Goal: Information Seeking & Learning: Compare options

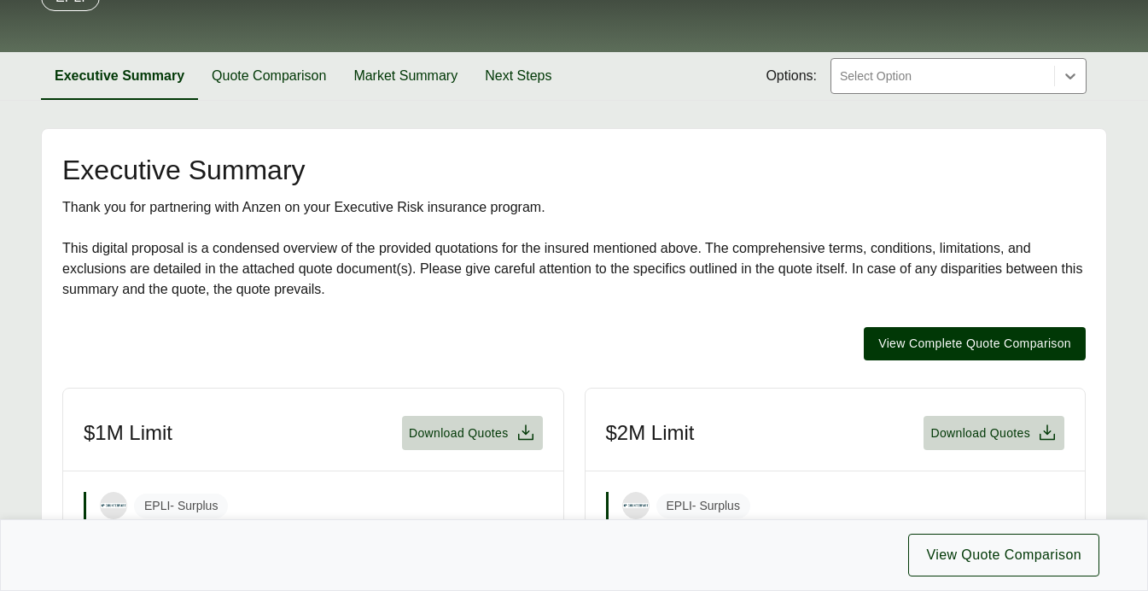
scroll to position [255, 0]
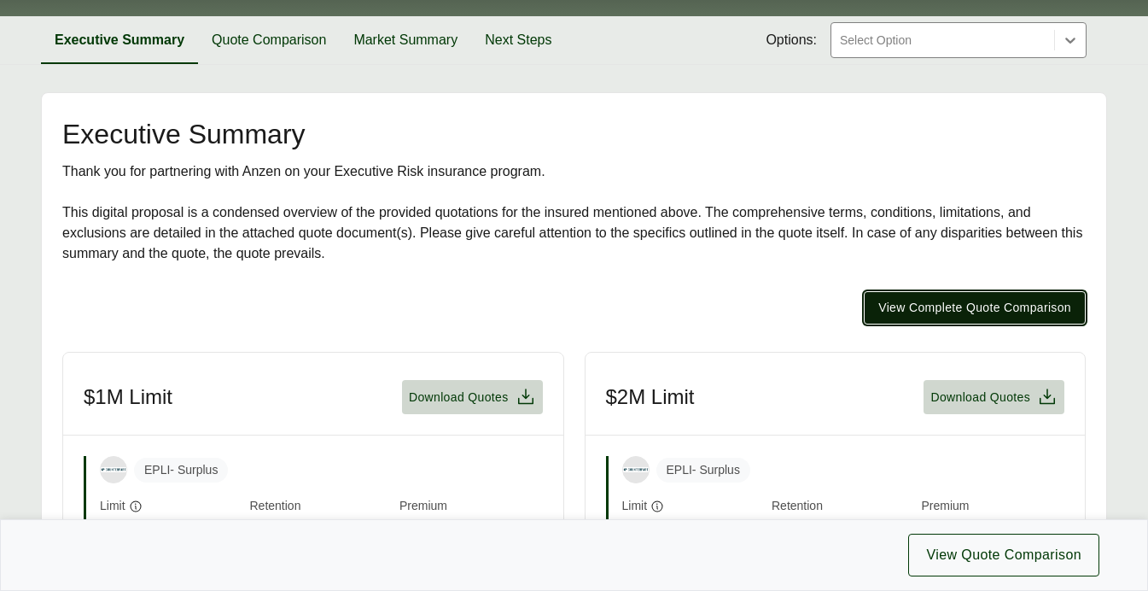
click at [909, 308] on span "View Complete Quote Comparison" at bounding box center [974, 308] width 193 height 18
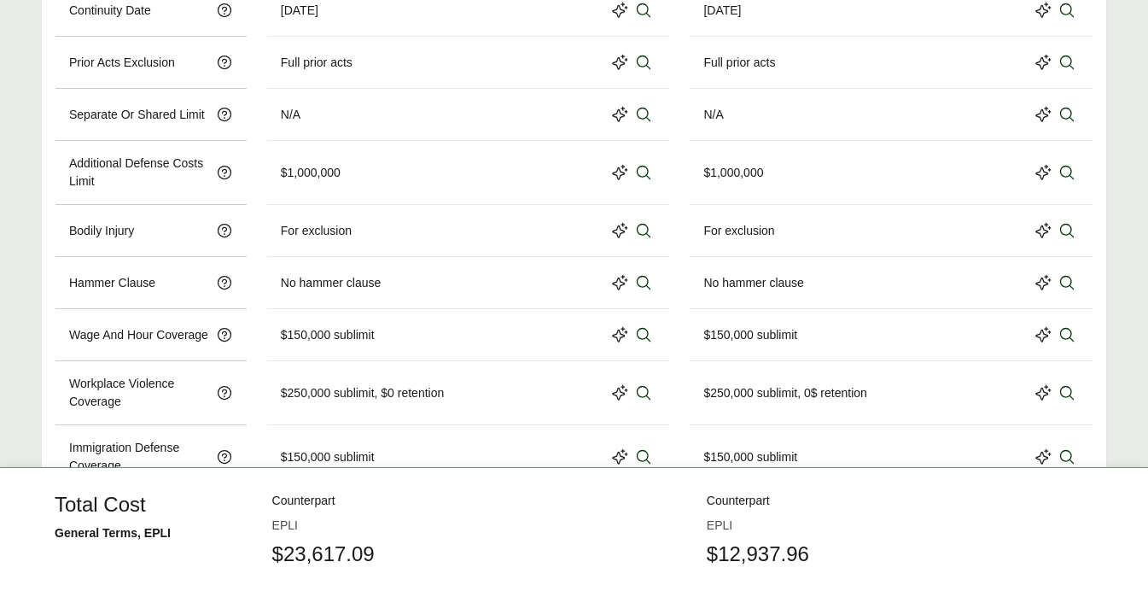
scroll to position [1307, 0]
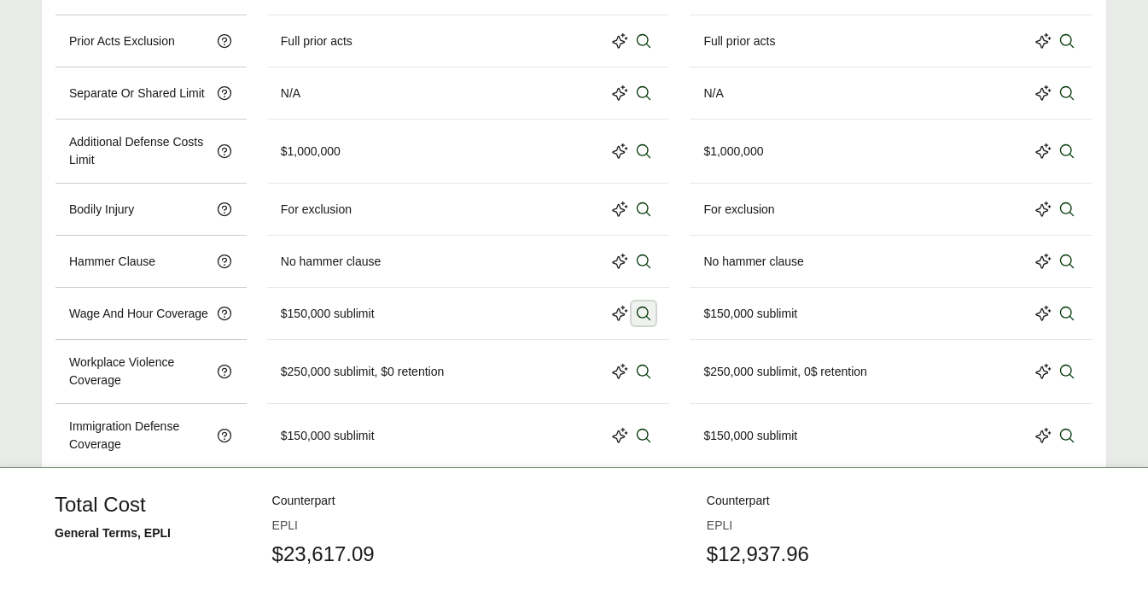
click at [648, 308] on icon at bounding box center [643, 313] width 17 height 17
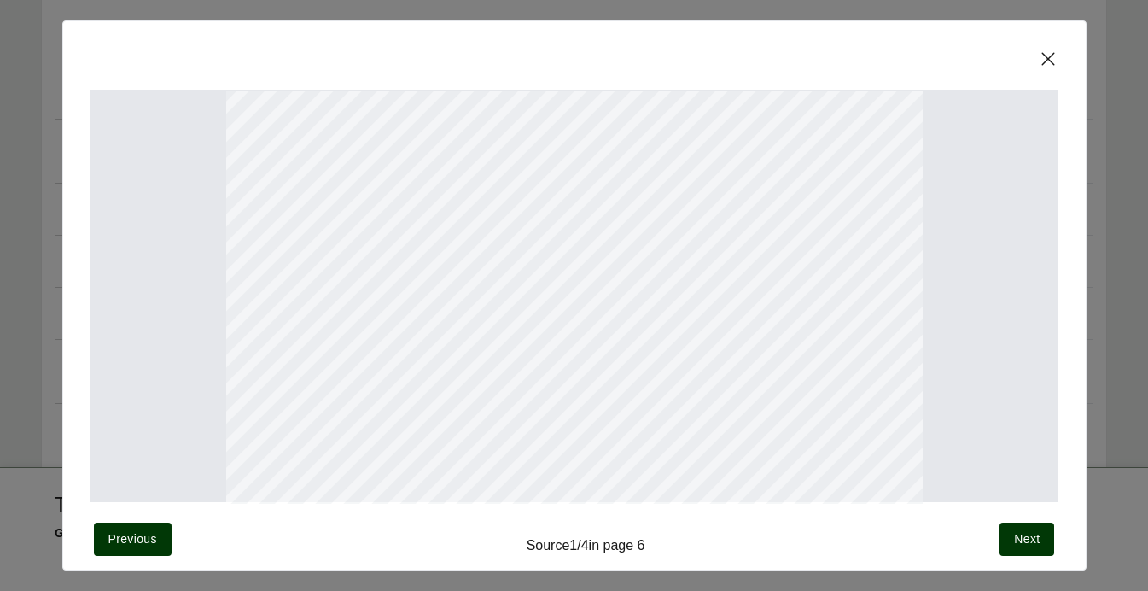
scroll to position [45, 0]
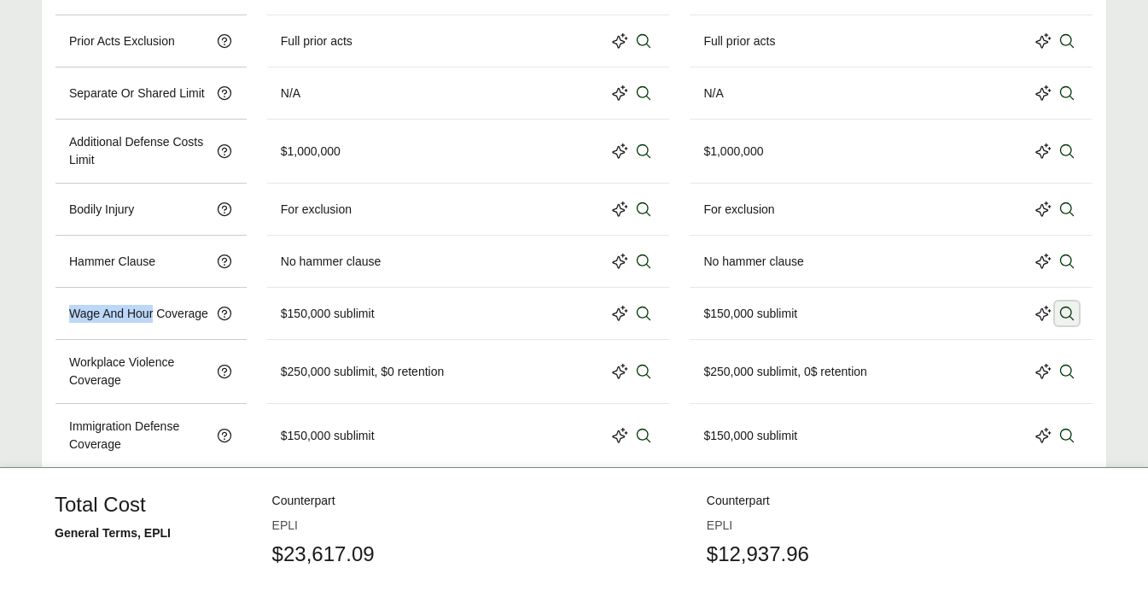
click at [1068, 314] on icon at bounding box center [1066, 313] width 17 height 17
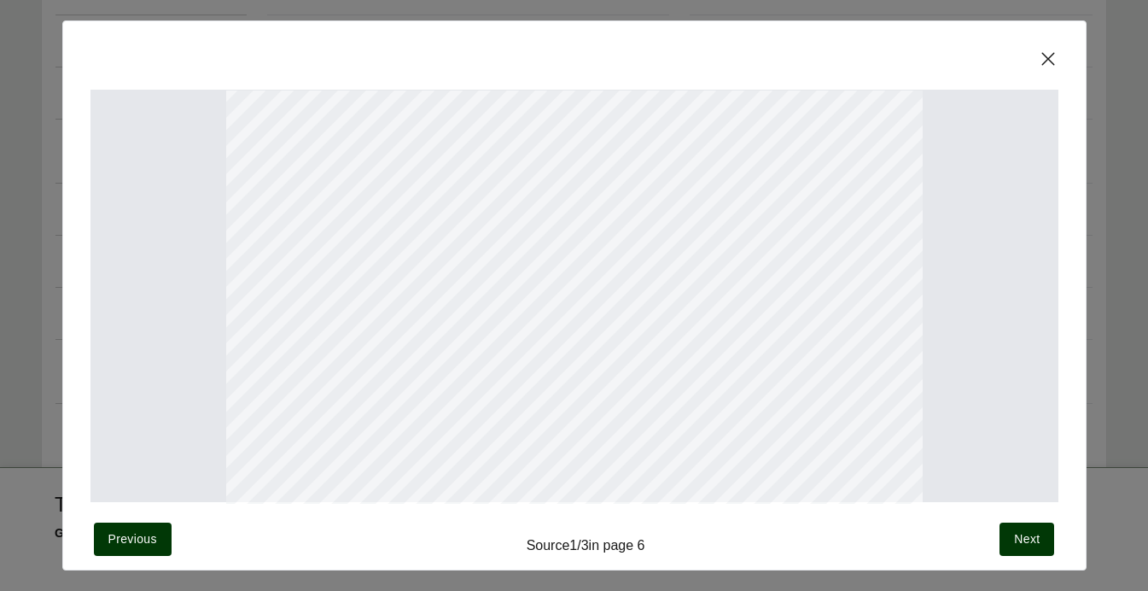
scroll to position [61, 0]
click at [1026, 538] on span "Next" at bounding box center [1027, 539] width 26 height 18
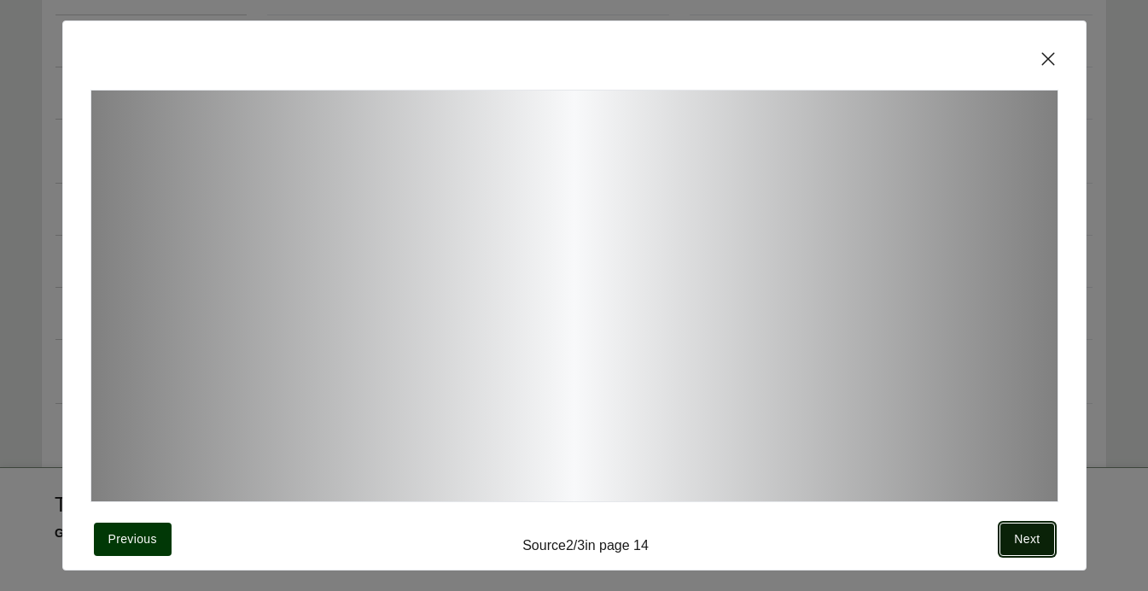
scroll to position [10, 0]
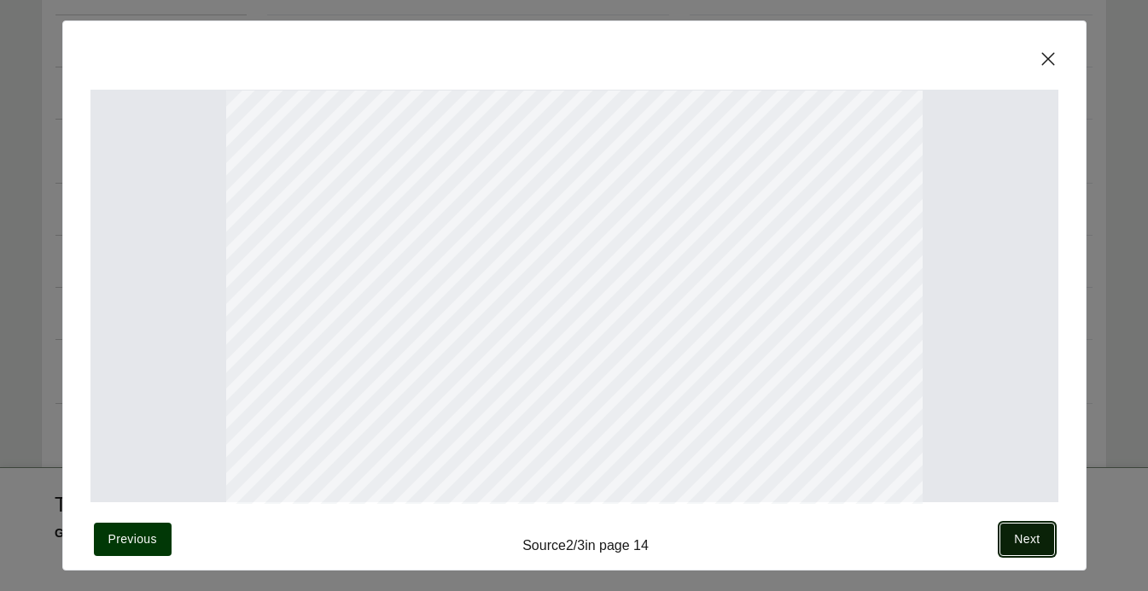
click at [1024, 527] on button "Next" at bounding box center [1027, 538] width 55 height 33
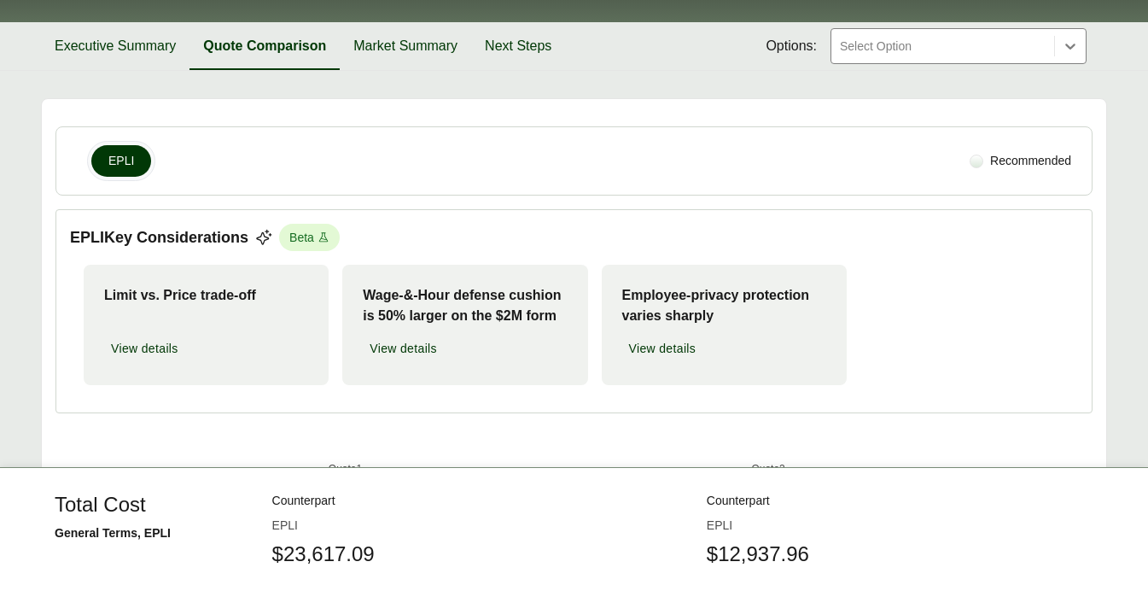
scroll to position [1621, 0]
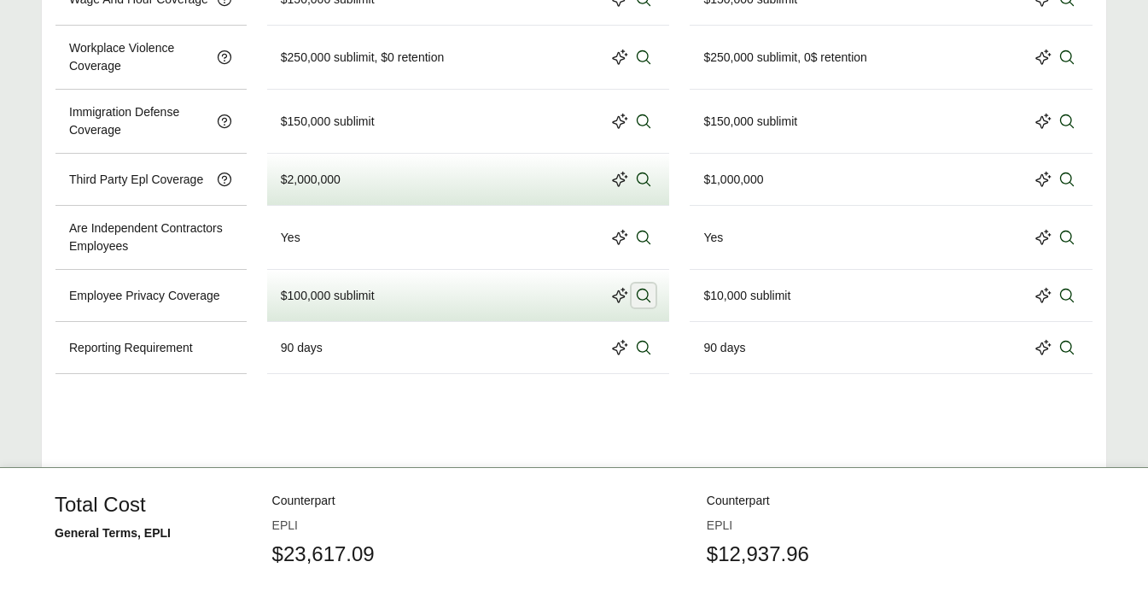
click at [647, 293] on icon at bounding box center [643, 295] width 17 height 17
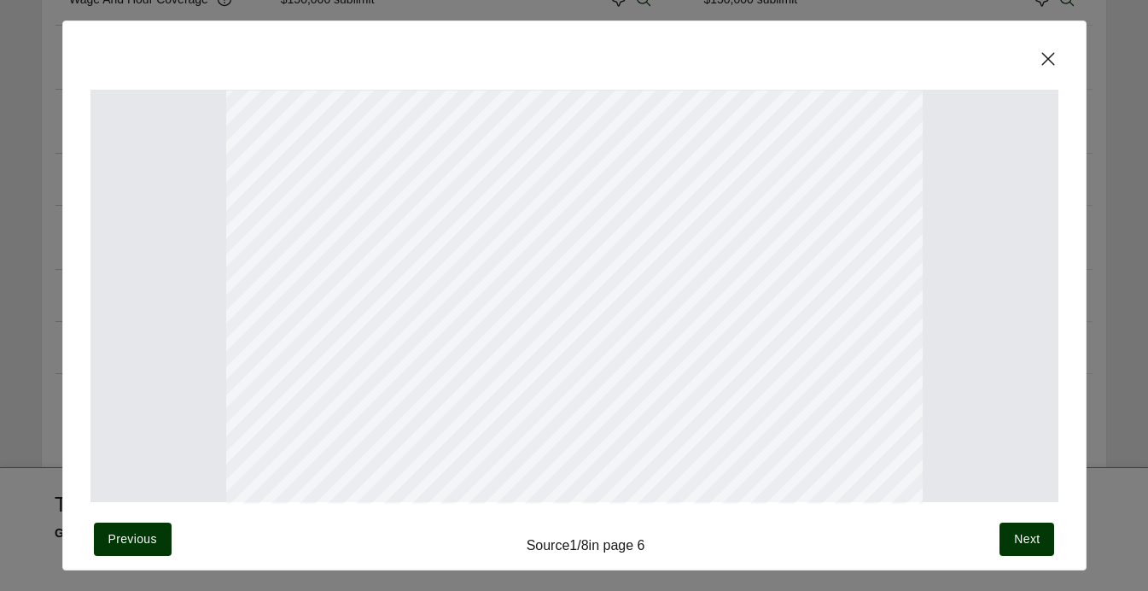
scroll to position [33, 0]
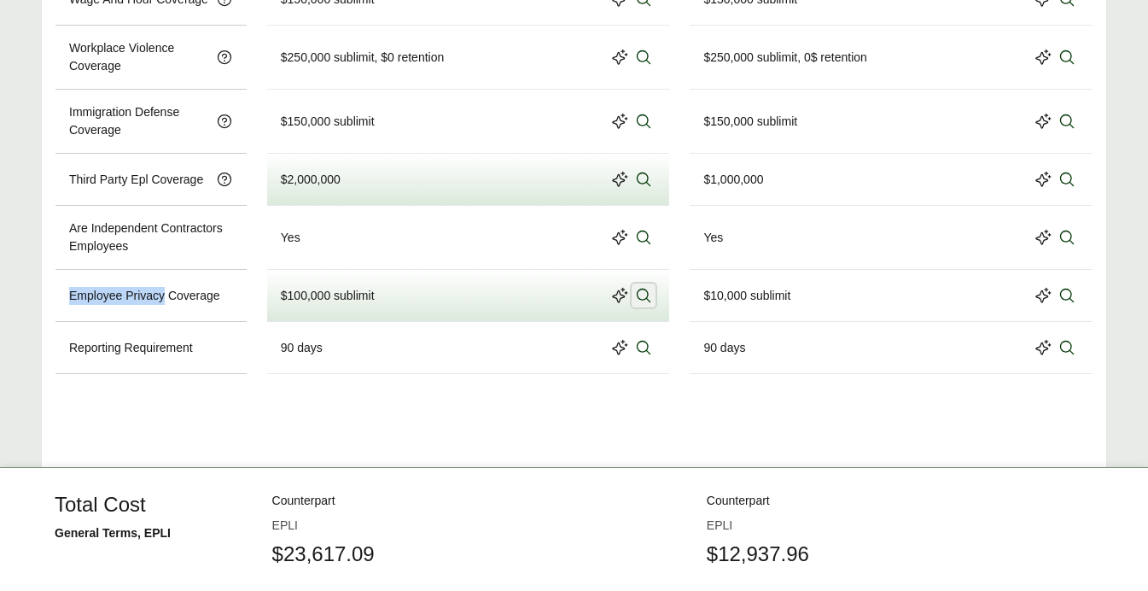
click at [642, 292] on icon at bounding box center [643, 295] width 17 height 17
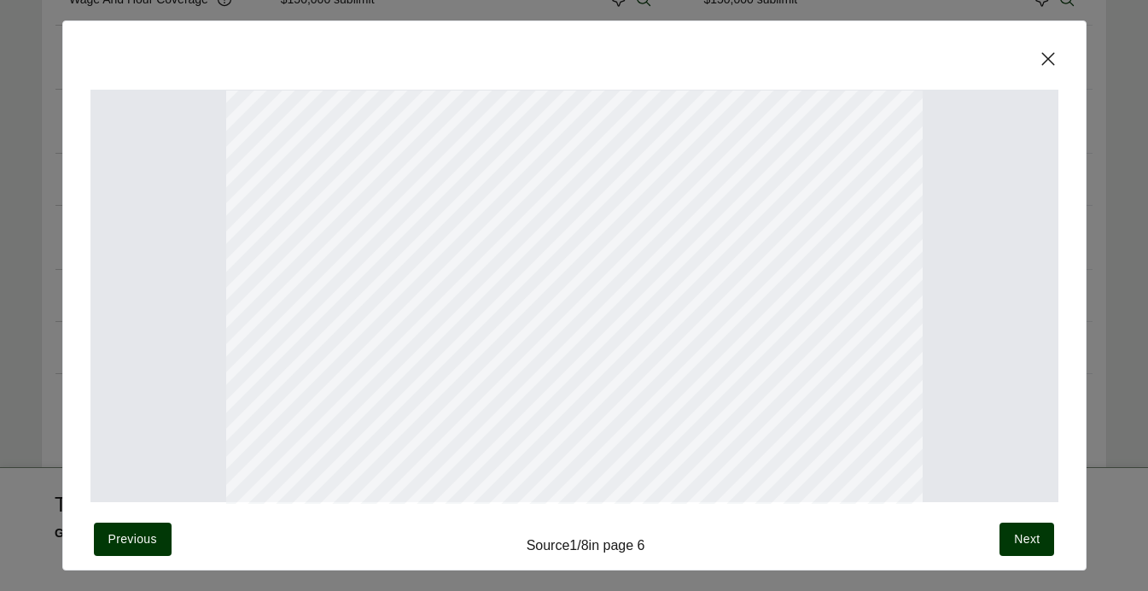
scroll to position [56, 0]
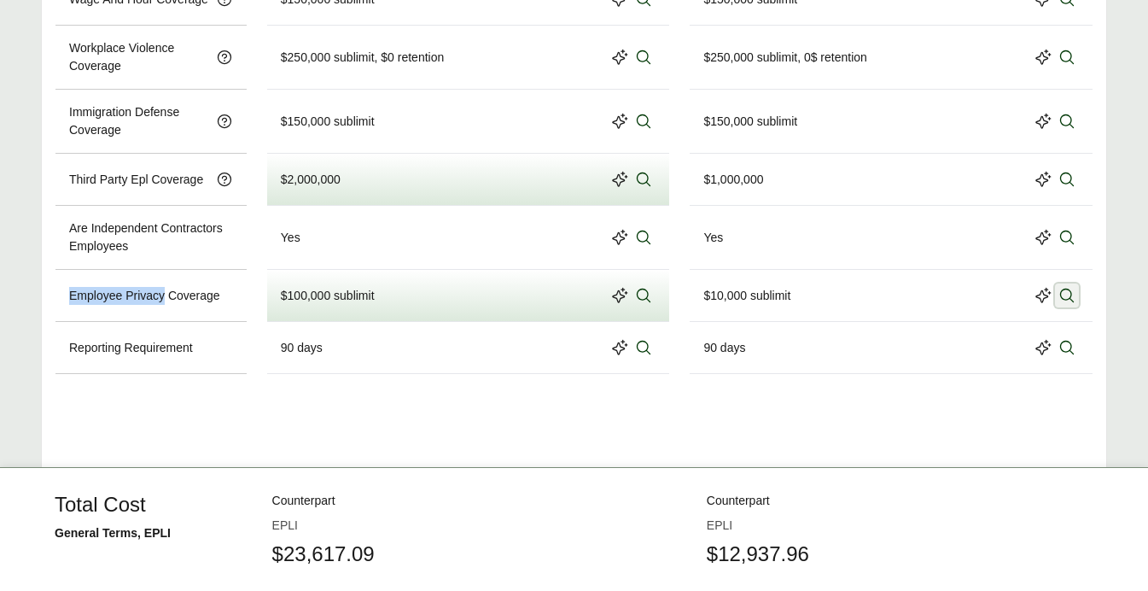
click at [1072, 289] on icon at bounding box center [1066, 295] width 17 height 17
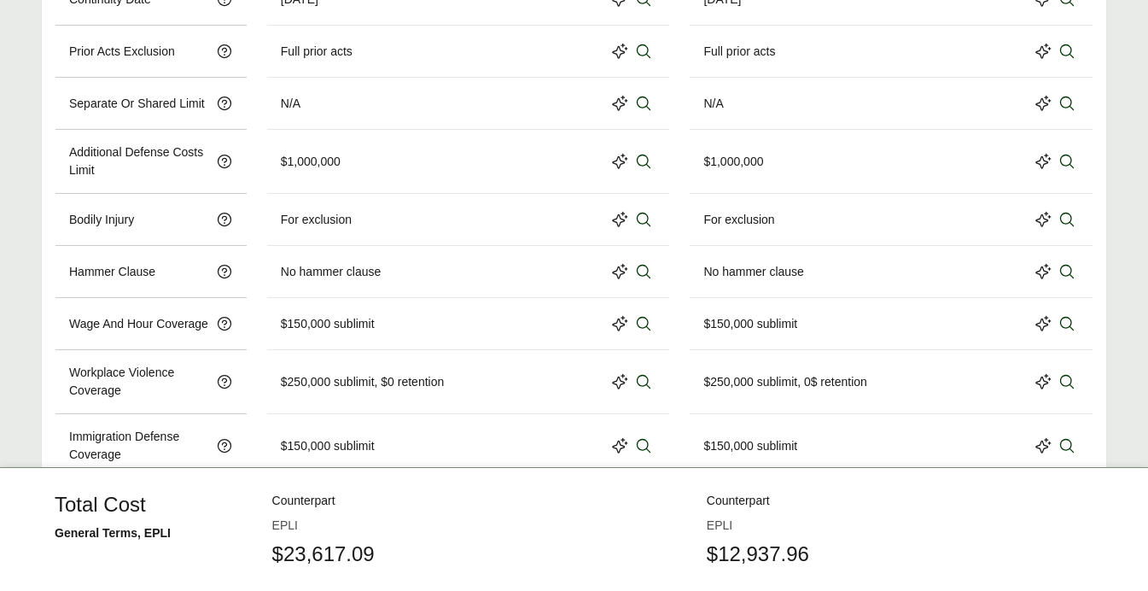
scroll to position [1307, 0]
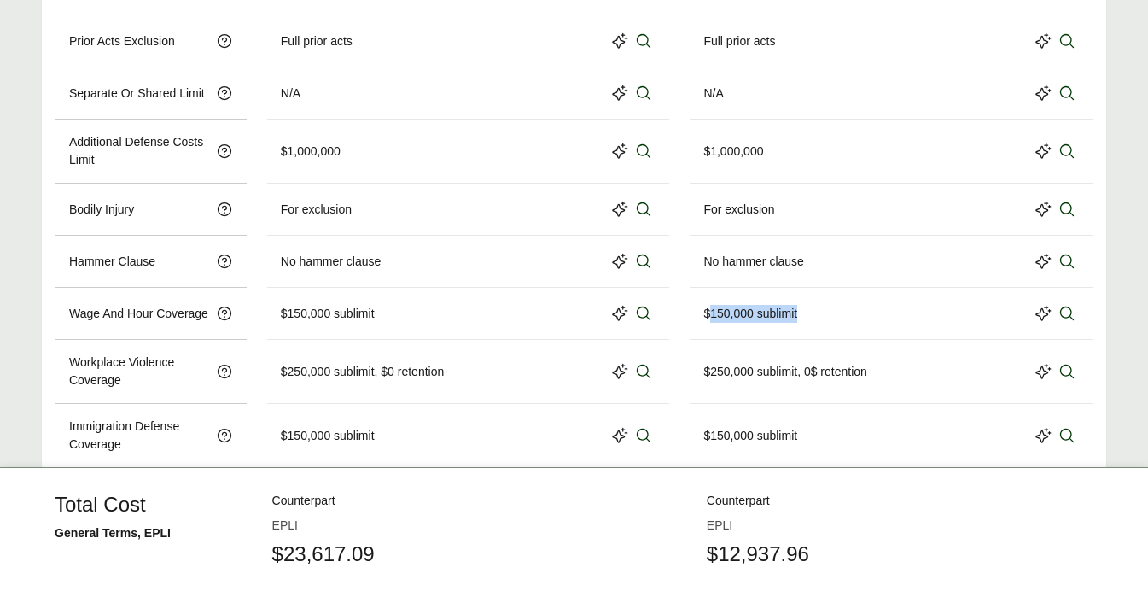
drag, startPoint x: 708, startPoint y: 309, endPoint x: 802, endPoint y: 310, distance: 94.8
click at [802, 310] on div "$150,000 sublimit" at bounding box center [891, 313] width 376 height 24
click at [1068, 315] on icon at bounding box center [1066, 313] width 17 height 17
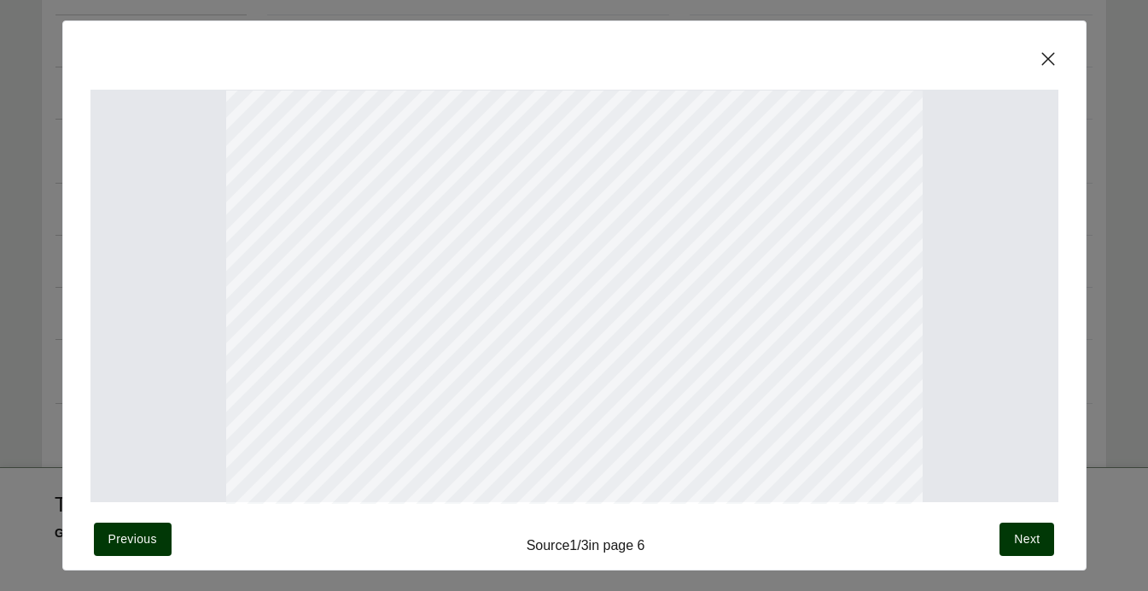
scroll to position [139, 0]
click at [1048, 58] on icon at bounding box center [1048, 59] width 20 height 20
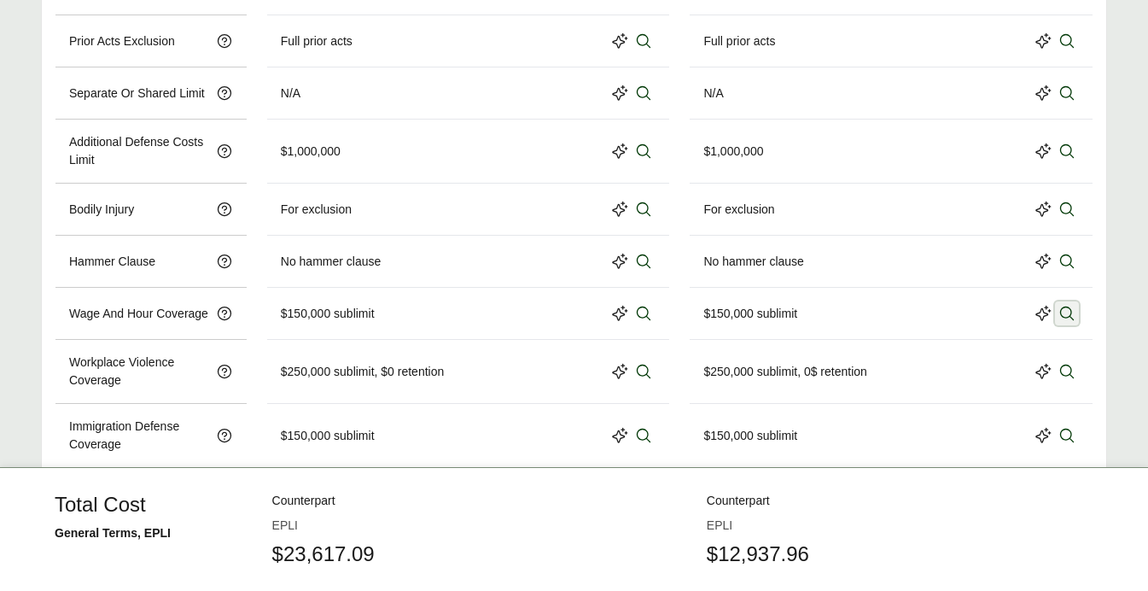
click at [1073, 316] on icon at bounding box center [1066, 313] width 17 height 17
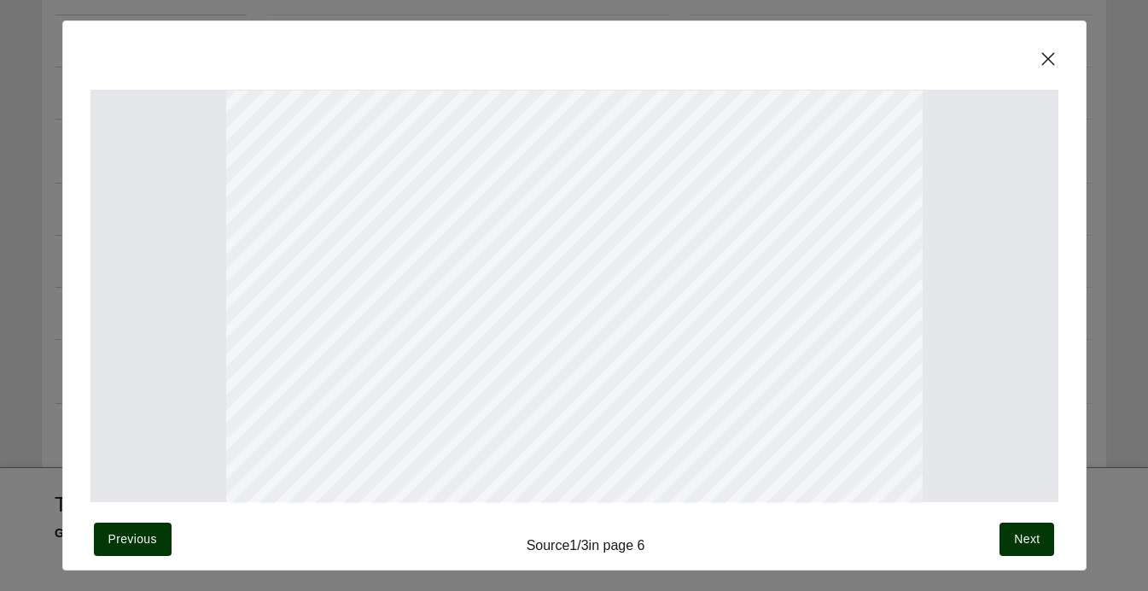
scroll to position [74, 0]
click at [1049, 56] on icon at bounding box center [1047, 58] width 13 height 13
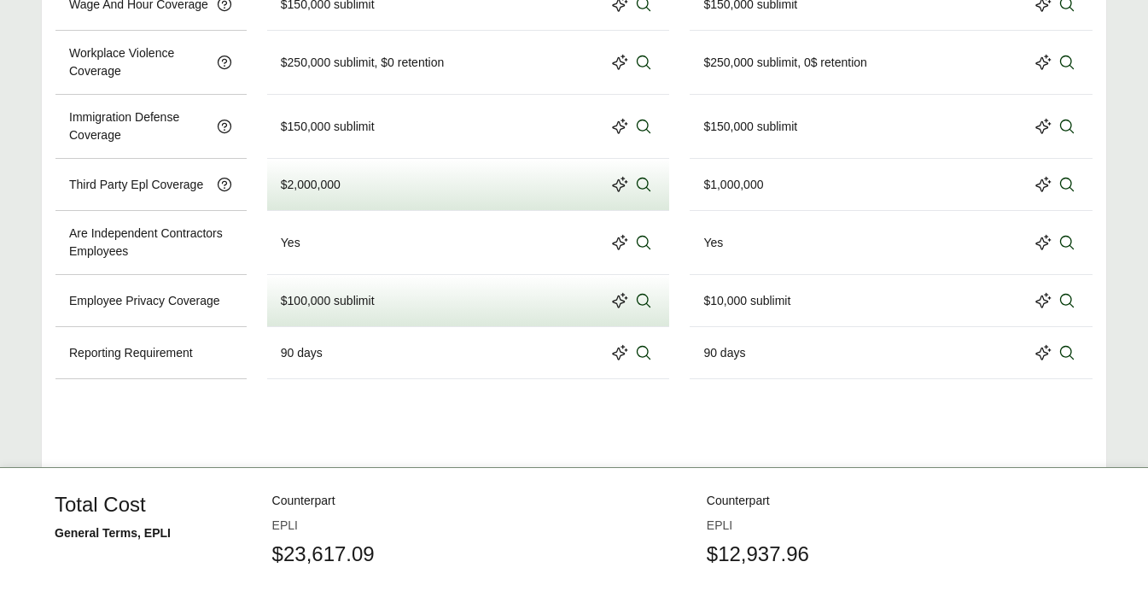
scroll to position [1622, 0]
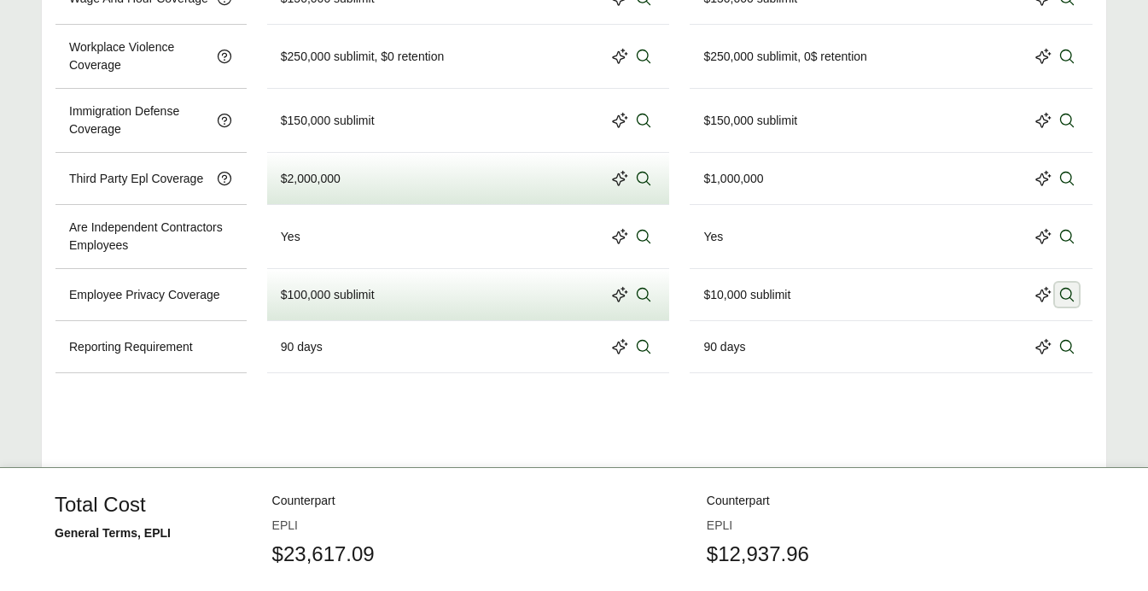
click at [1064, 301] on icon at bounding box center [1066, 294] width 17 height 17
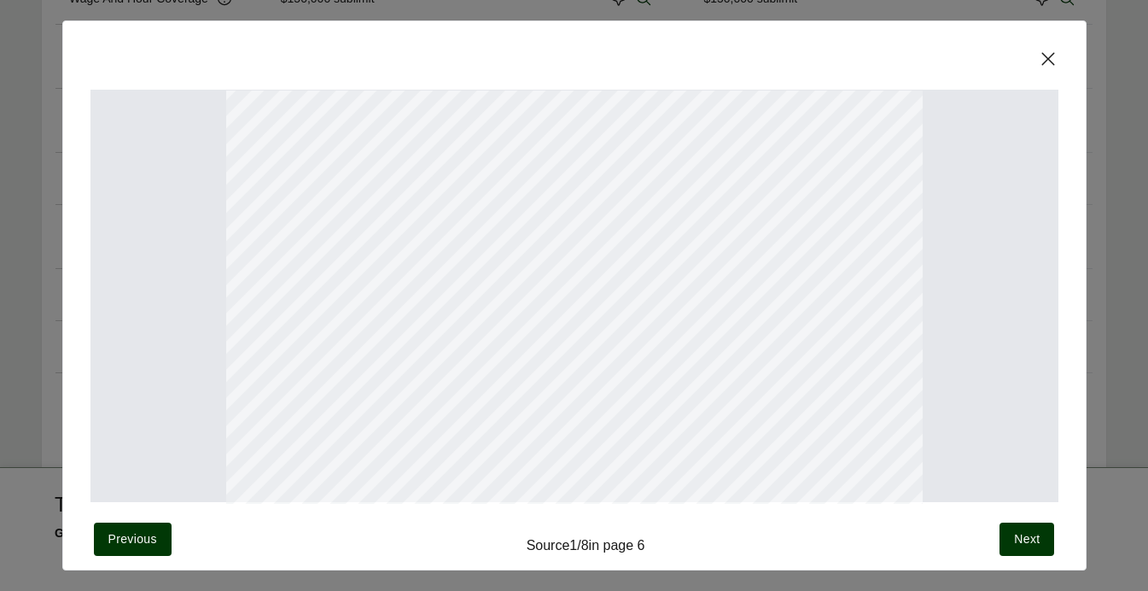
scroll to position [147, 0]
click at [1057, 46] on div "Previous Source 1 / 8 in page 6 Next" at bounding box center [574, 295] width 1024 height 550
click at [1054, 50] on icon at bounding box center [1048, 59] width 20 height 20
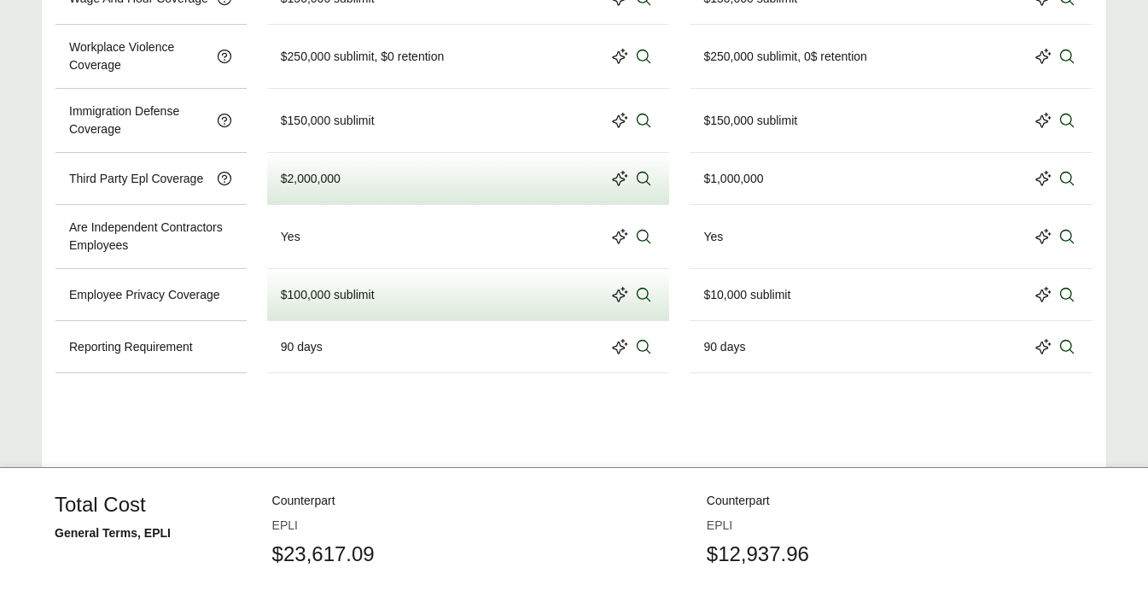
click at [947, 298] on div "$10,000 sublimit" at bounding box center [891, 295] width 376 height 24
drag, startPoint x: 704, startPoint y: 297, endPoint x: 796, endPoint y: 299, distance: 92.2
click at [797, 299] on div "$10,000 sublimit" at bounding box center [891, 295] width 376 height 24
click at [778, 299] on div "$10,000 sublimit" at bounding box center [746, 295] width 87 height 18
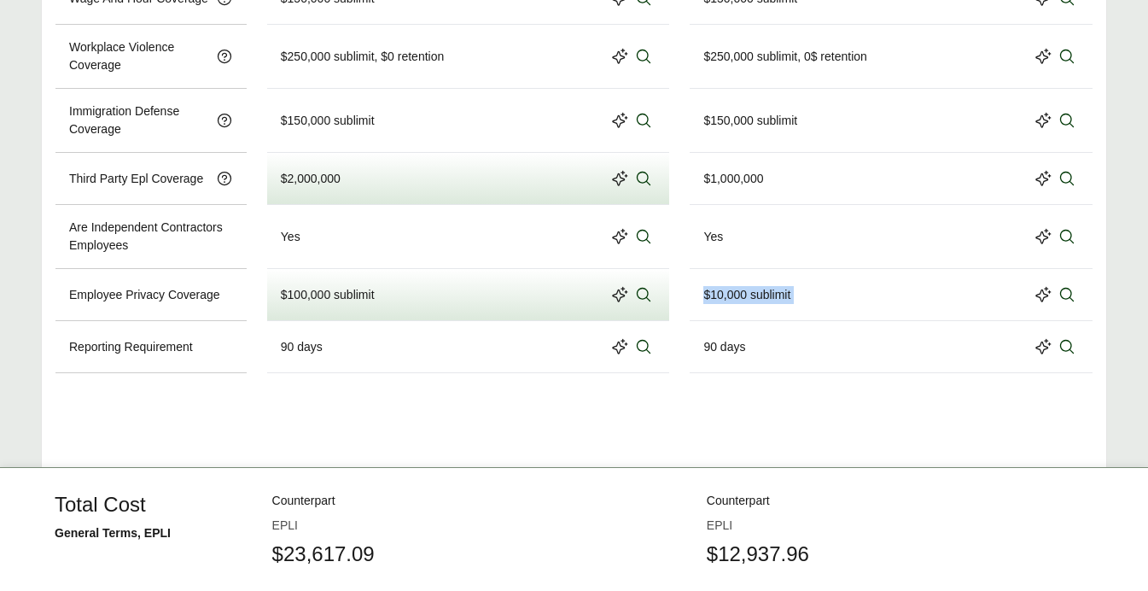
click at [778, 299] on div "$10,000 sublimit" at bounding box center [746, 295] width 87 height 18
